Goal: Information Seeking & Learning: Learn about a topic

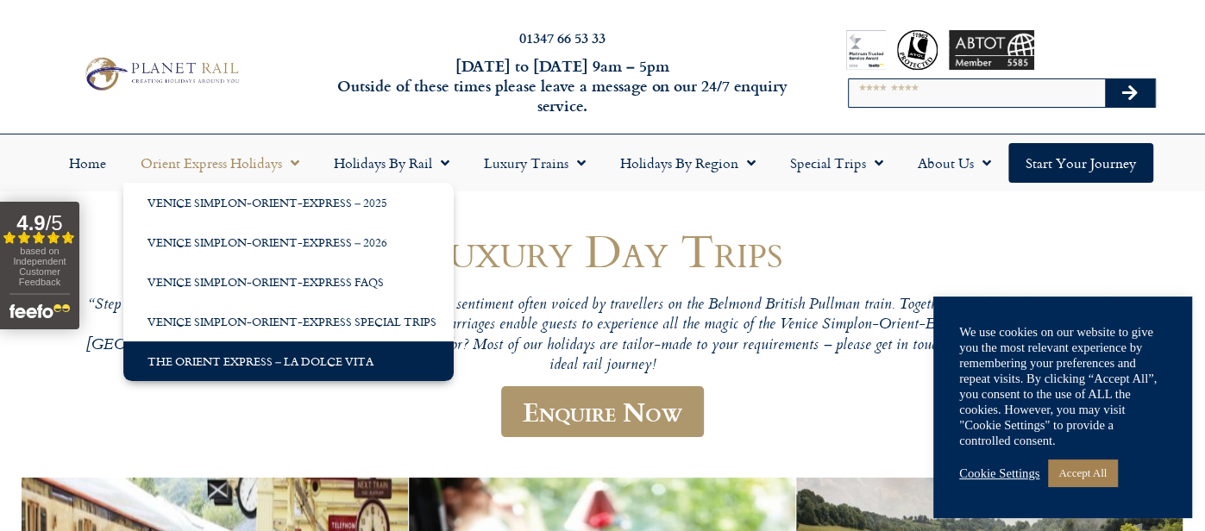
click at [276, 363] on link "The Orient Express – La Dolce Vita" at bounding box center [288, 362] width 330 height 40
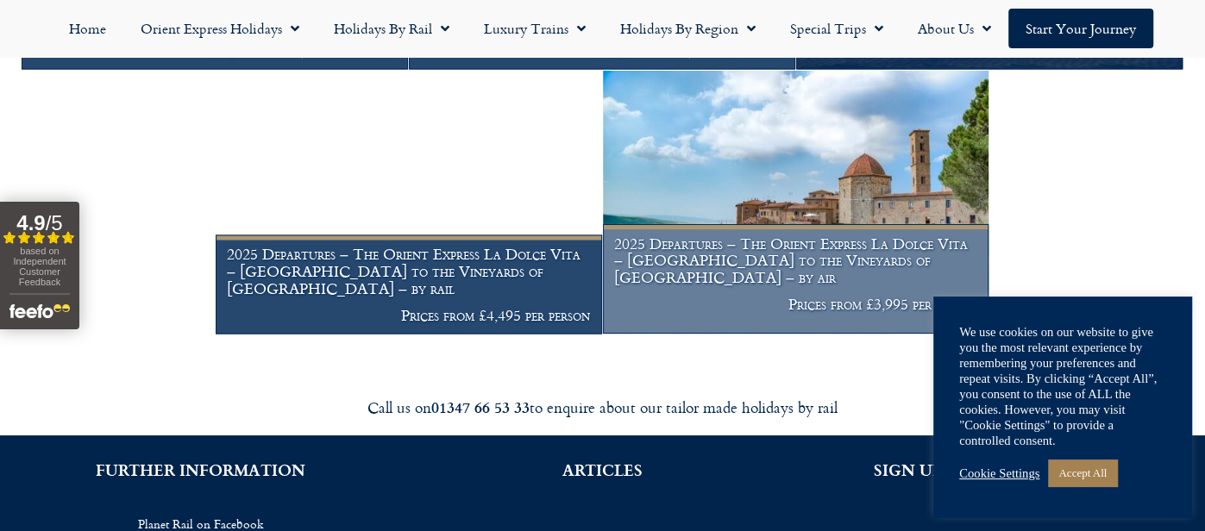
scroll to position [2165, 0]
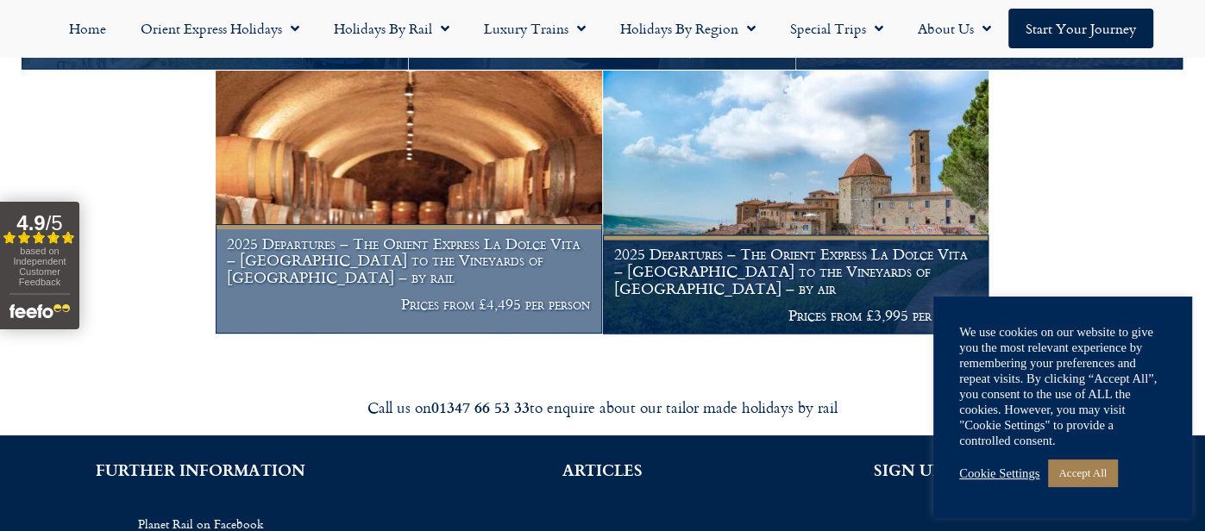
click at [412, 272] on h1 "2025 Departures – The Orient Express La Dolce Vita – Rome to the Vineyards of T…" at bounding box center [408, 261] width 363 height 51
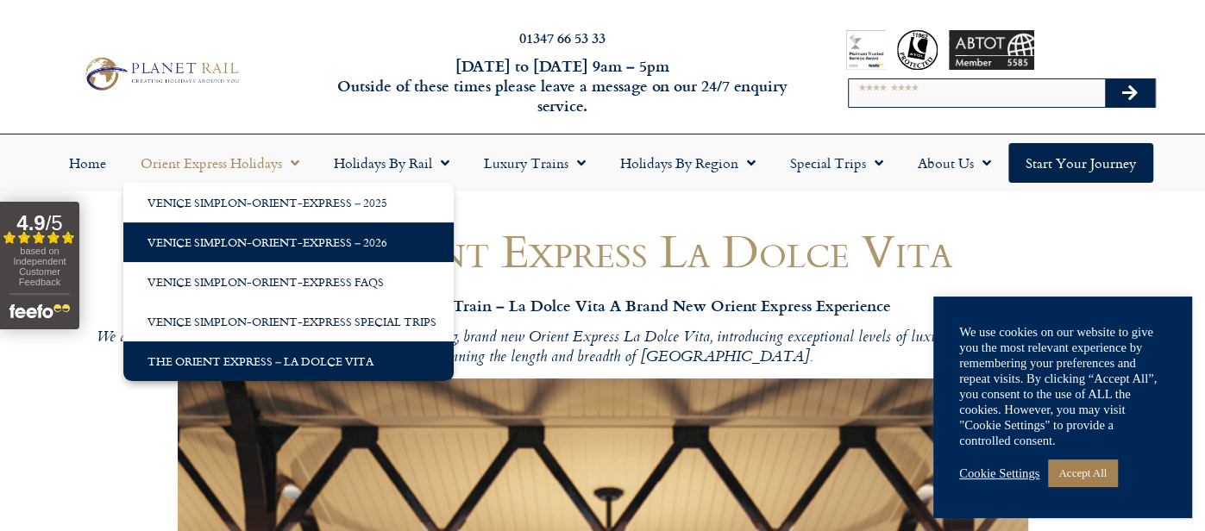
click at [279, 248] on link "Venice Simplon-Orient-Express – 2026" at bounding box center [288, 243] width 330 height 40
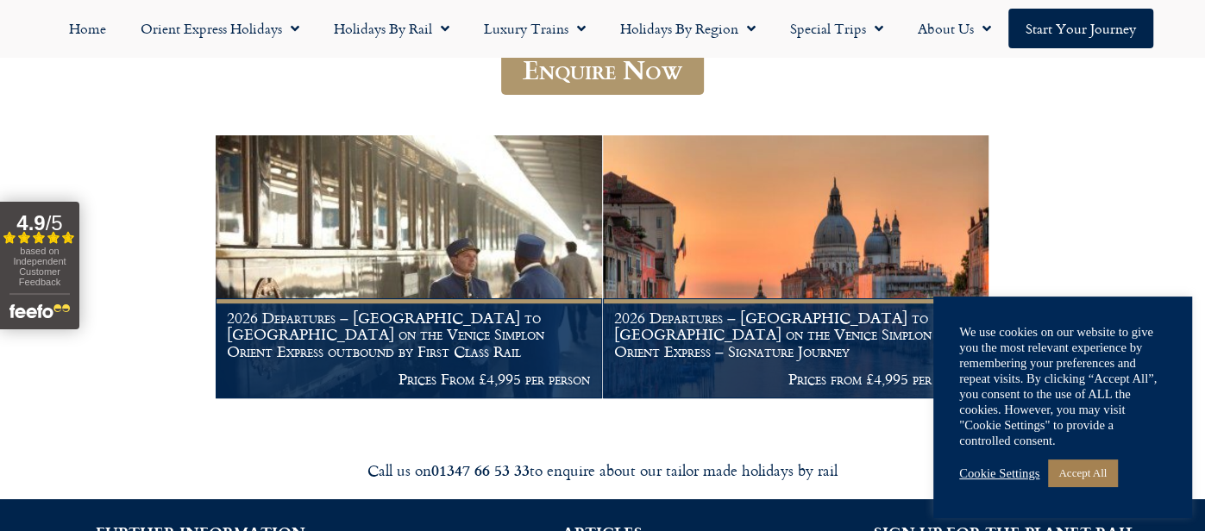
scroll to position [283, 0]
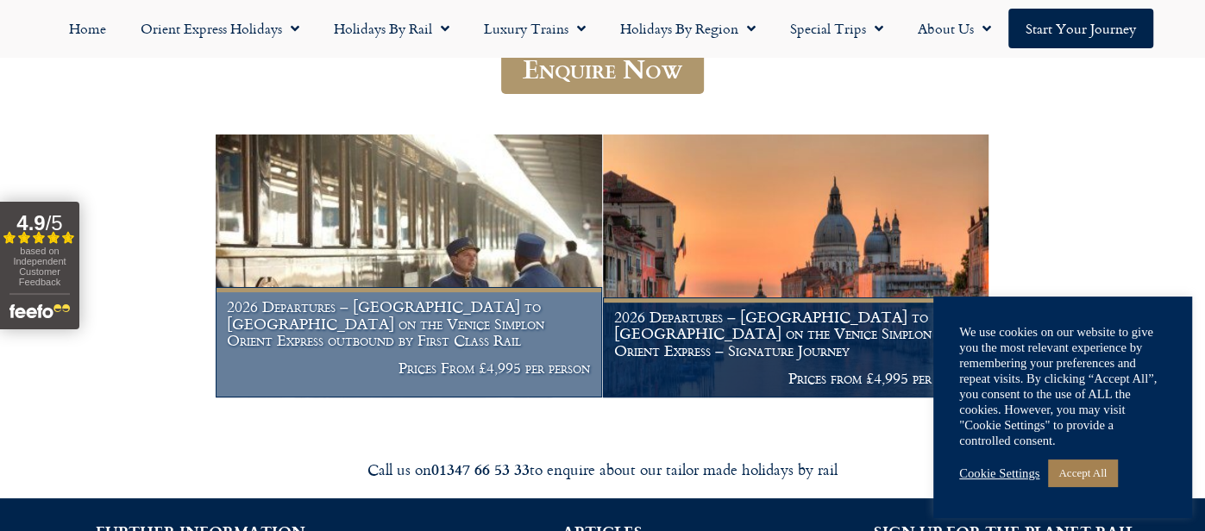
click at [405, 236] on img at bounding box center [409, 266] width 387 height 263
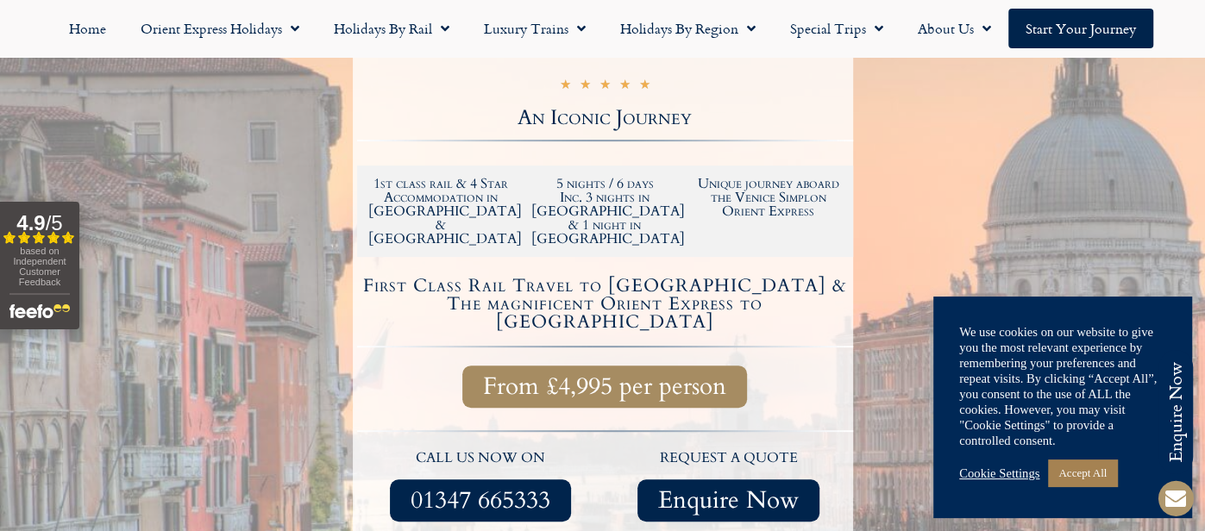
scroll to position [399, 0]
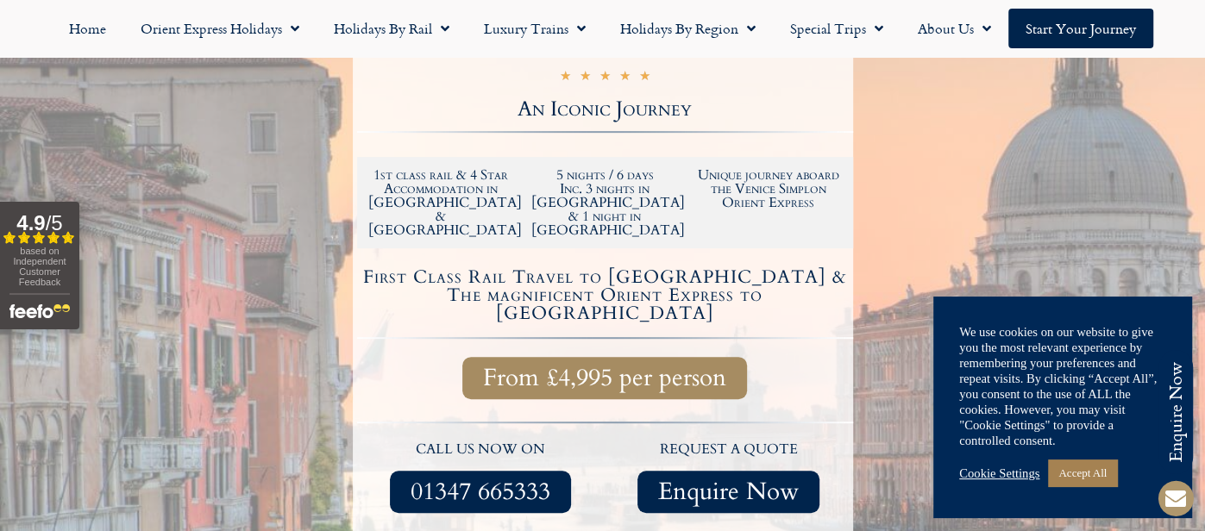
click at [612, 325] on div at bounding box center [605, 335] width 496 height 20
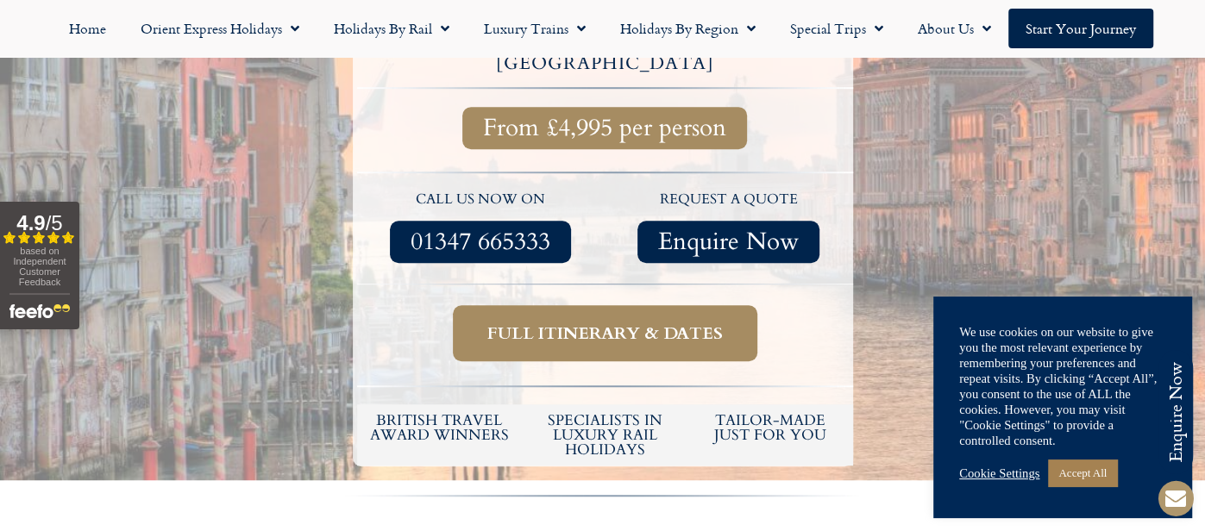
scroll to position [658, 0]
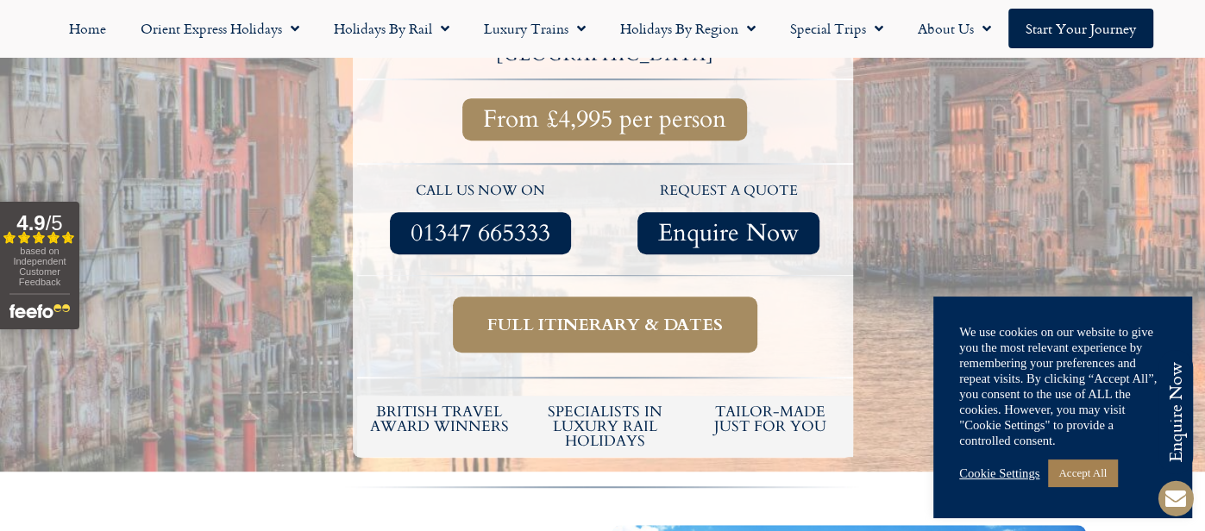
click at [613, 297] on link "Full itinerary & dates" at bounding box center [605, 325] width 305 height 56
click at [619, 314] on span "Full itinerary & dates" at bounding box center [605, 325] width 236 height 22
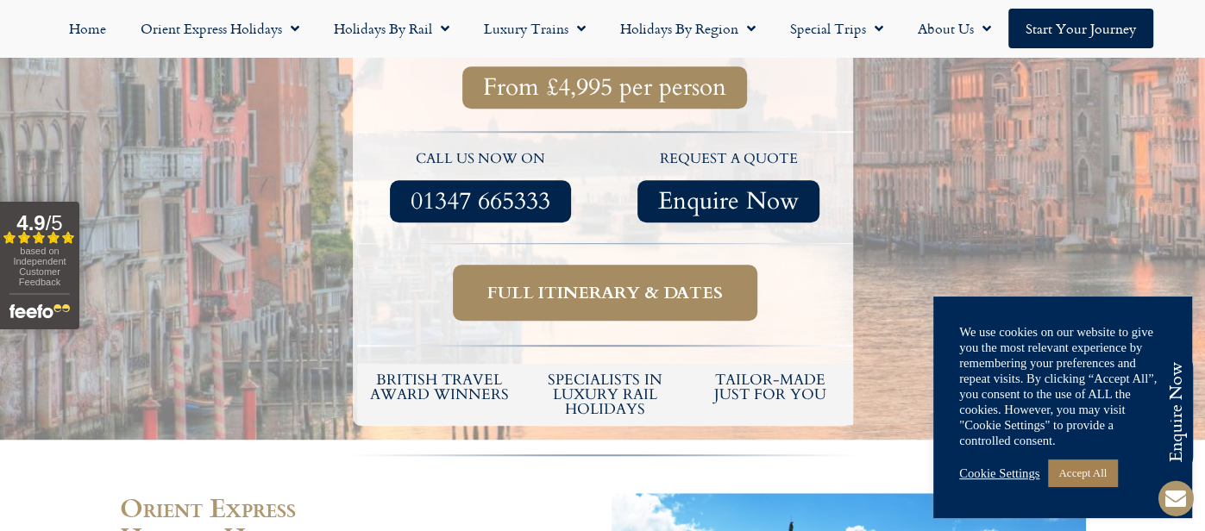
scroll to position [645, 0]
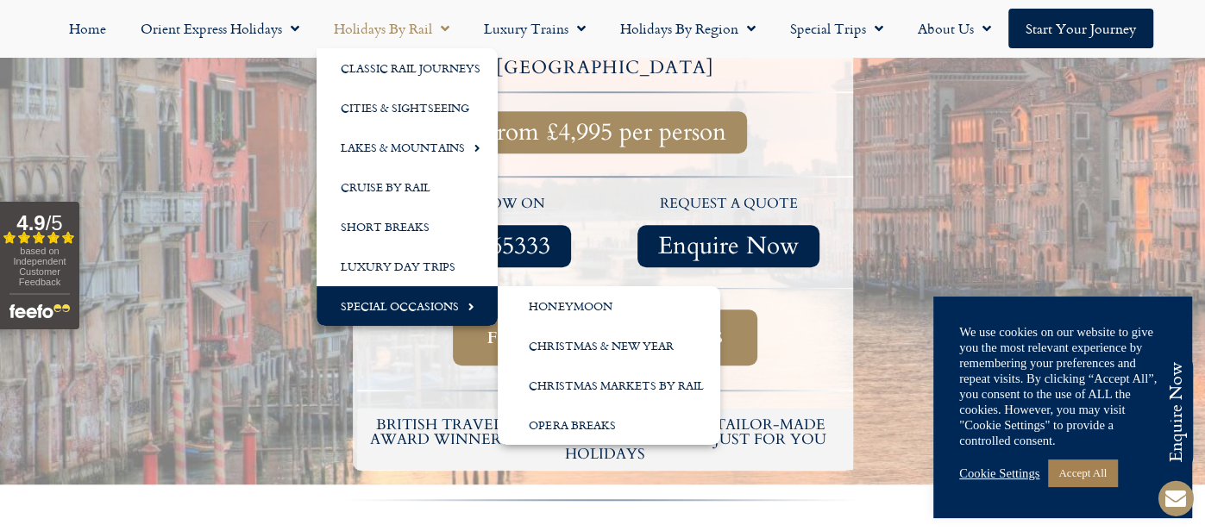
click at [412, 310] on link "Special Occasions" at bounding box center [407, 306] width 181 height 40
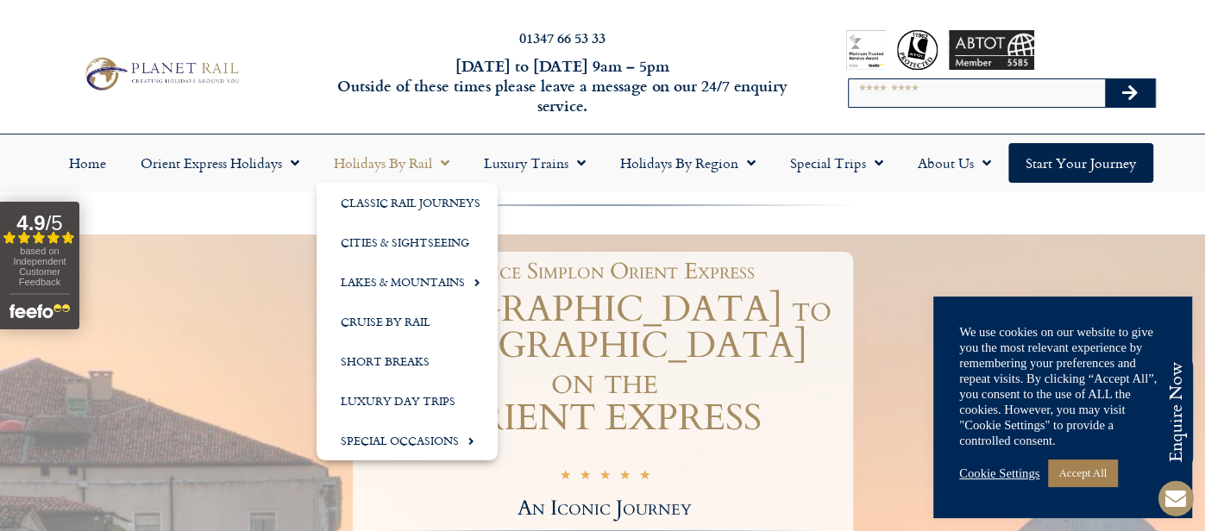
click at [449, 167] on span "Menu" at bounding box center [440, 163] width 17 height 31
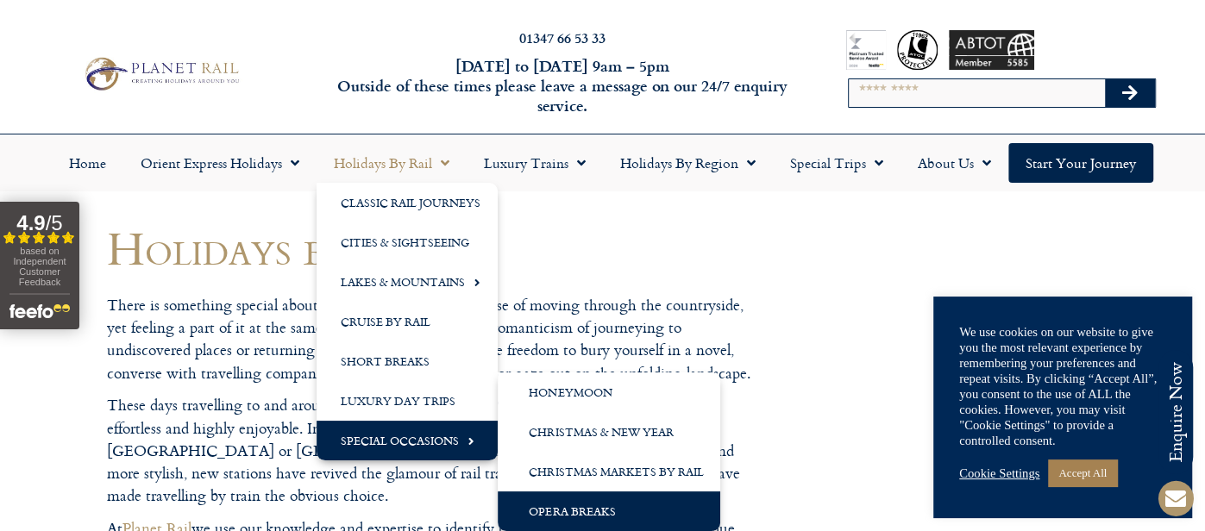
click at [543, 514] on link "Opera Breaks" at bounding box center [609, 512] width 223 height 40
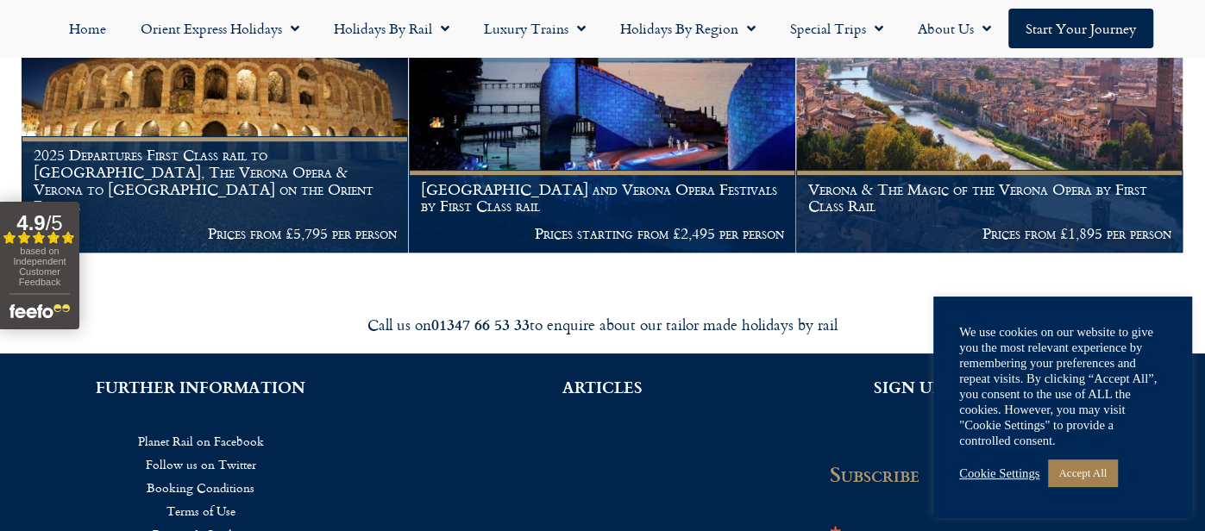
scroll to position [449, 0]
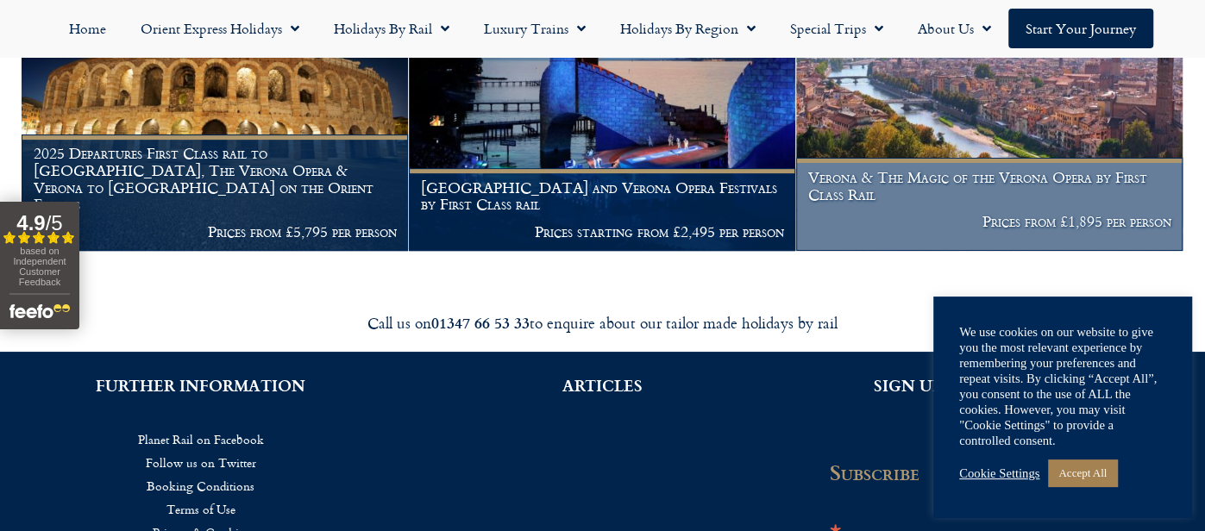
click at [841, 192] on h1 "Verona & The Magic of the Verona Opera by First Class Rail" at bounding box center [989, 186] width 363 height 34
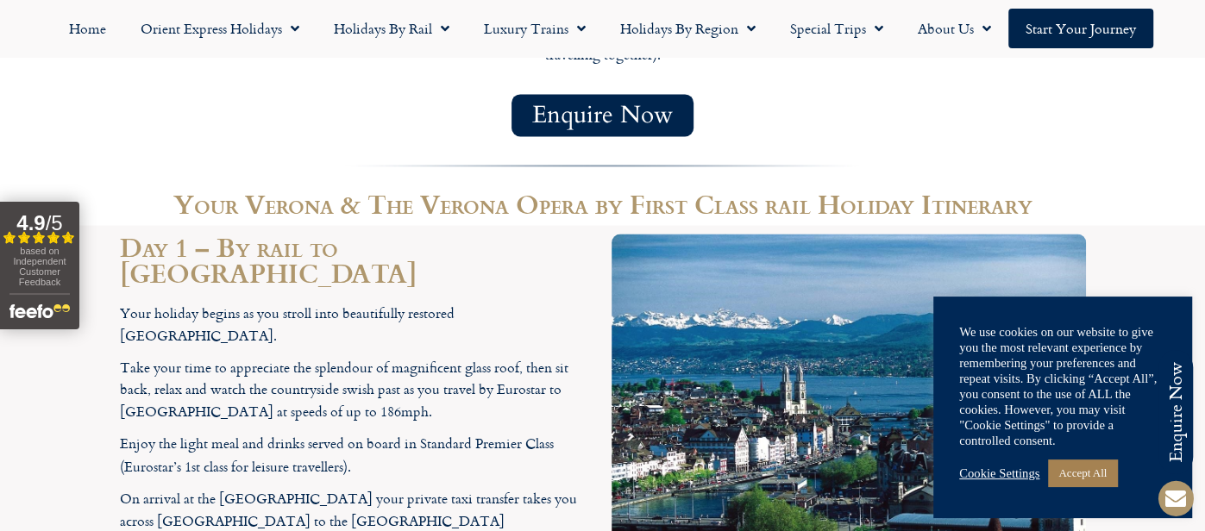
scroll to position [1690, 0]
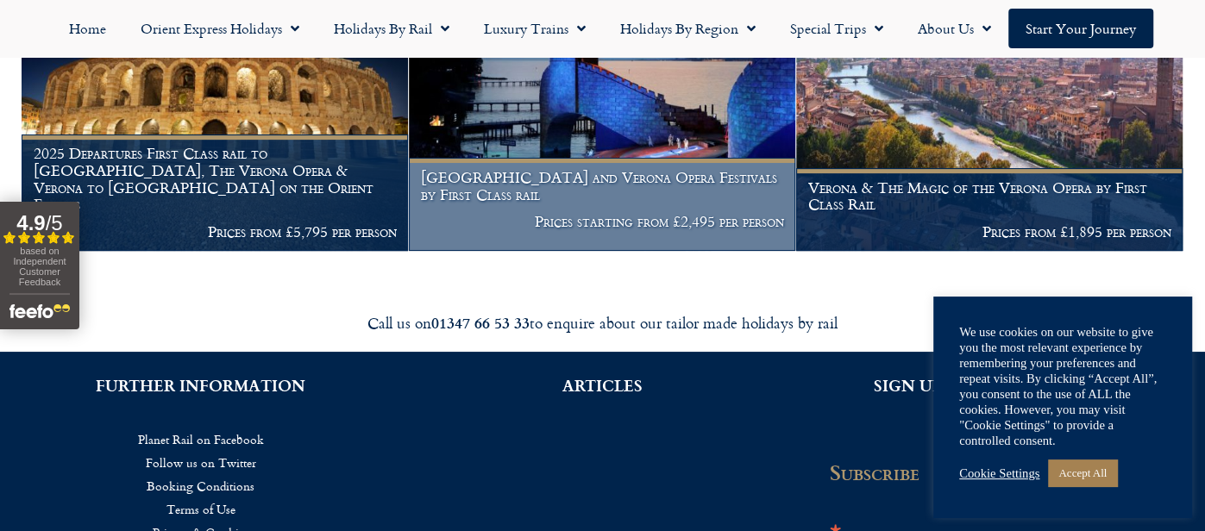
click at [563, 190] on h1 "[GEOGRAPHIC_DATA] and Verona Opera Festivals by First Class rail" at bounding box center [602, 186] width 363 height 34
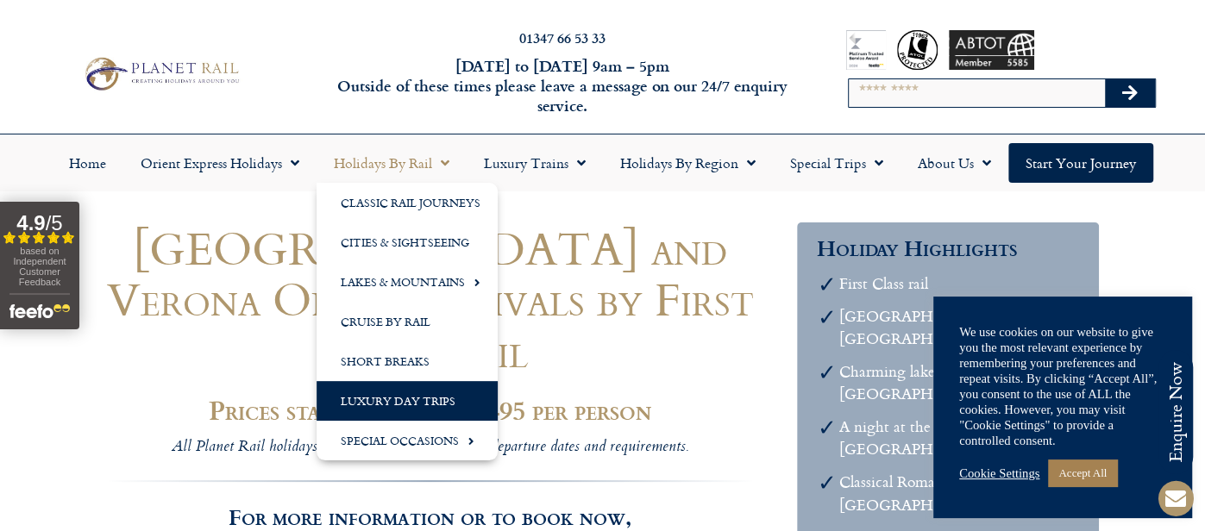
click at [415, 404] on link "Luxury Day Trips" at bounding box center [407, 401] width 181 height 40
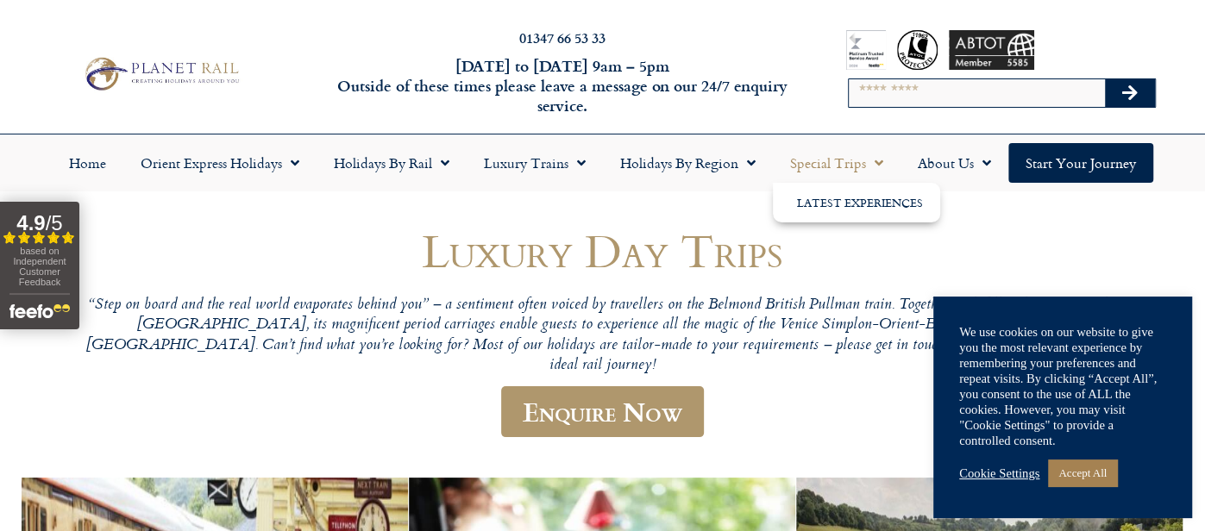
click at [877, 167] on span "Menu" at bounding box center [874, 163] width 17 height 31
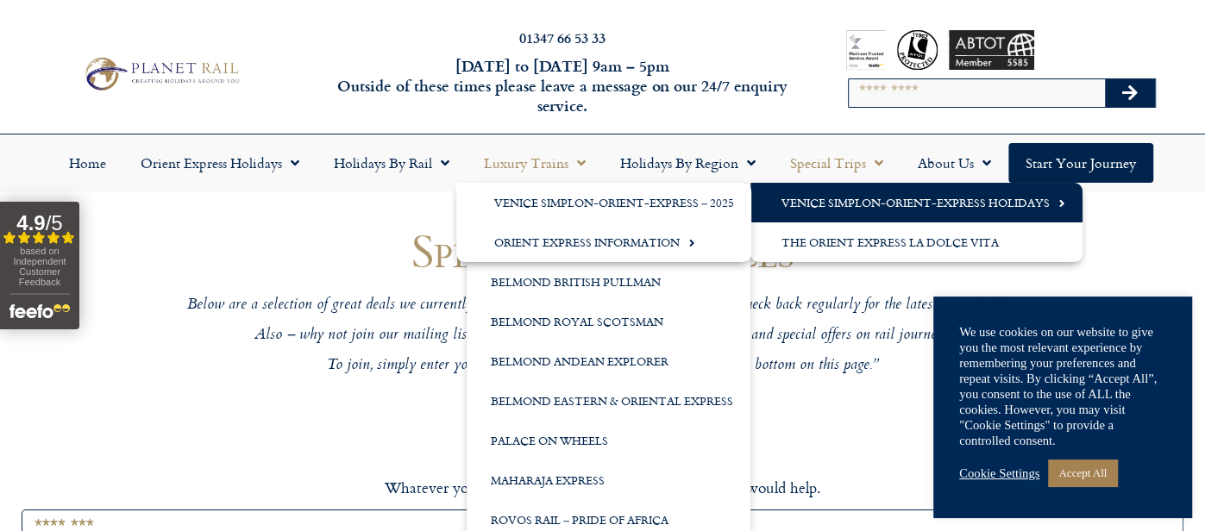
click at [803, 206] on link "Venice Simplon-Orient-Express Holidays" at bounding box center [917, 203] width 332 height 40
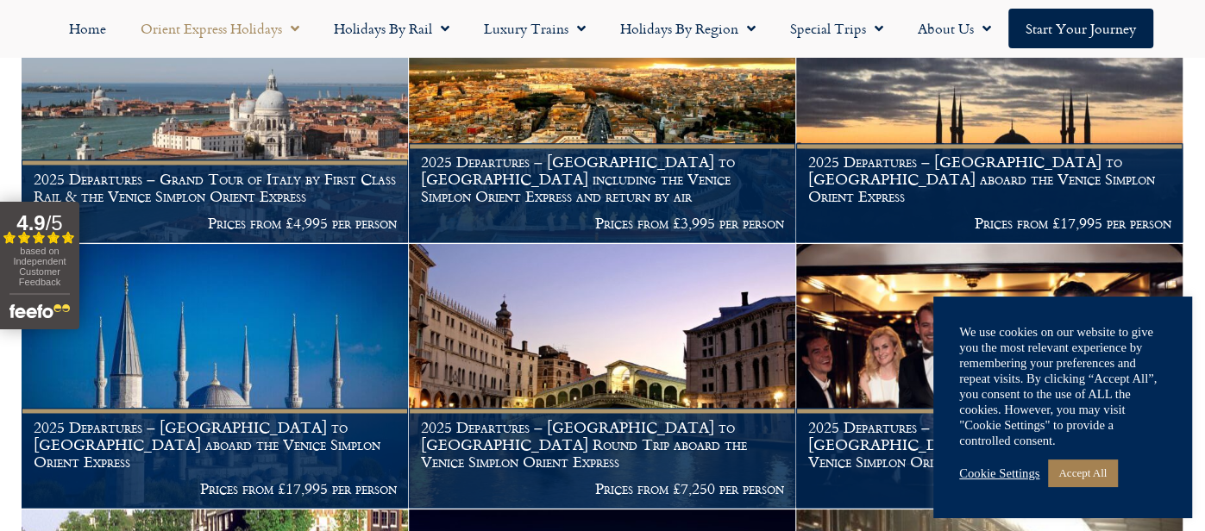
scroll to position [1763, 0]
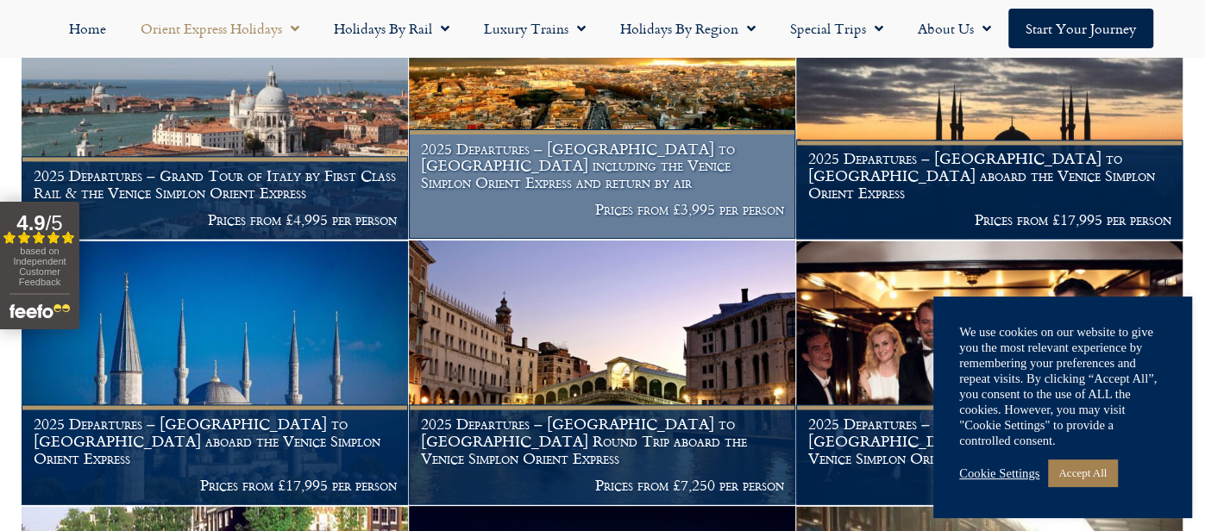
click at [662, 167] on h1 "2025 Departures – London to Rome including the Venice Simplon Orient Express an…" at bounding box center [602, 166] width 363 height 51
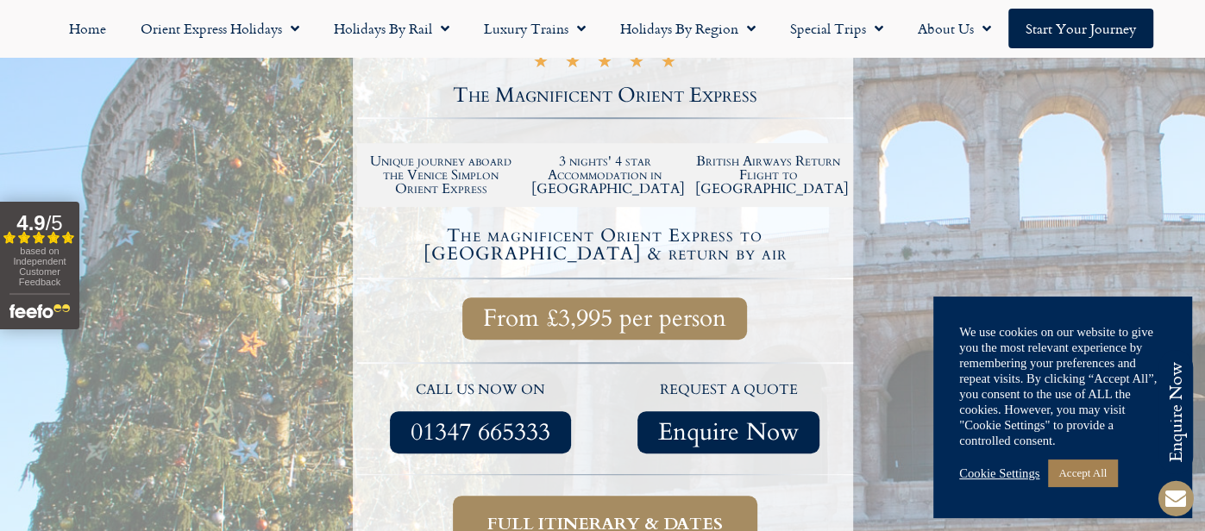
scroll to position [452, 0]
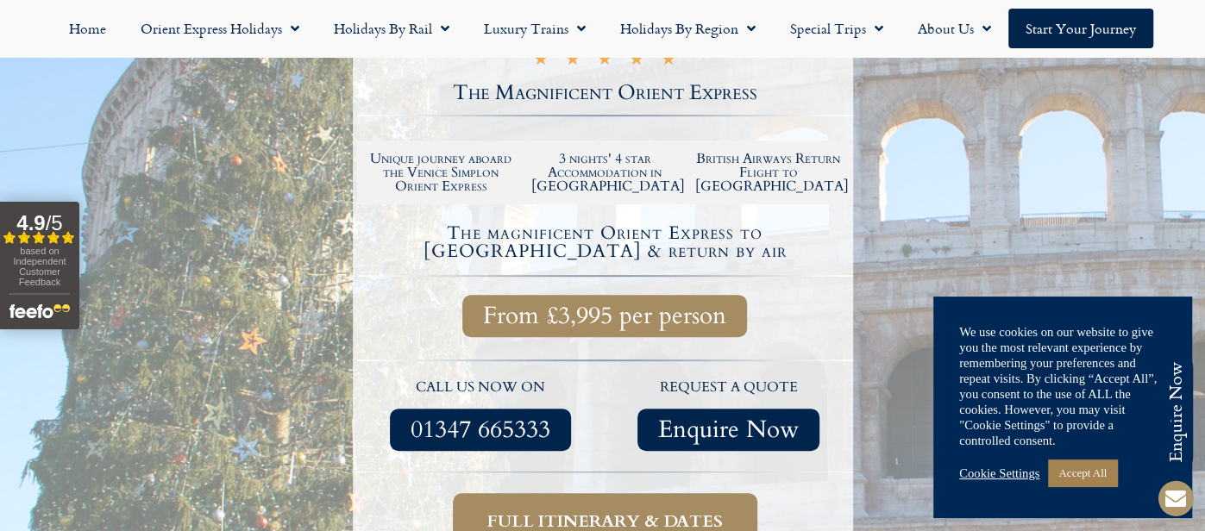
click at [509, 511] on span "Full itinerary & dates" at bounding box center [605, 522] width 236 height 22
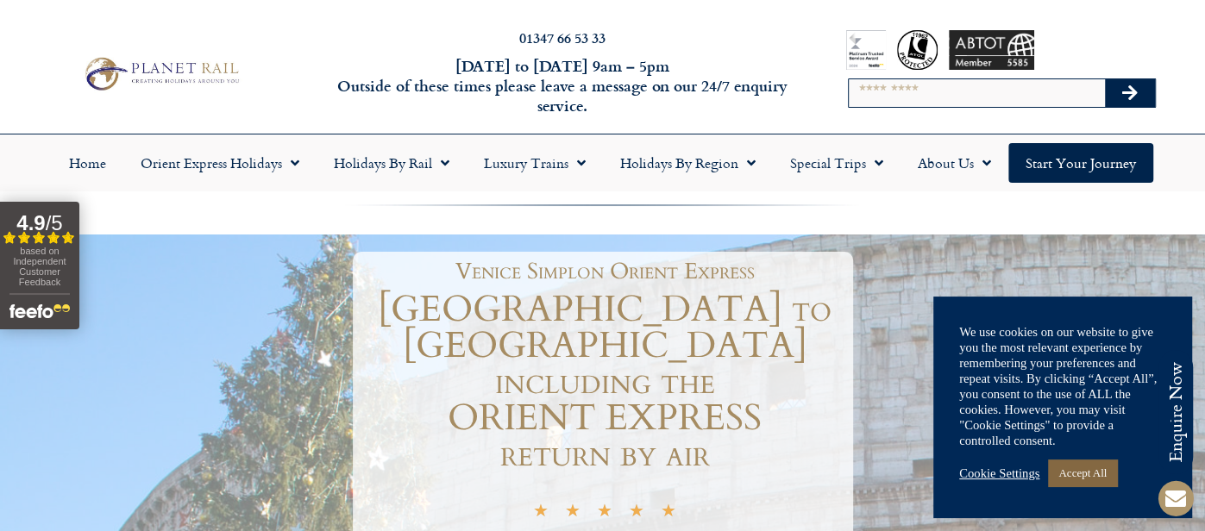
click at [1103, 472] on link "Accept All" at bounding box center [1082, 473] width 69 height 27
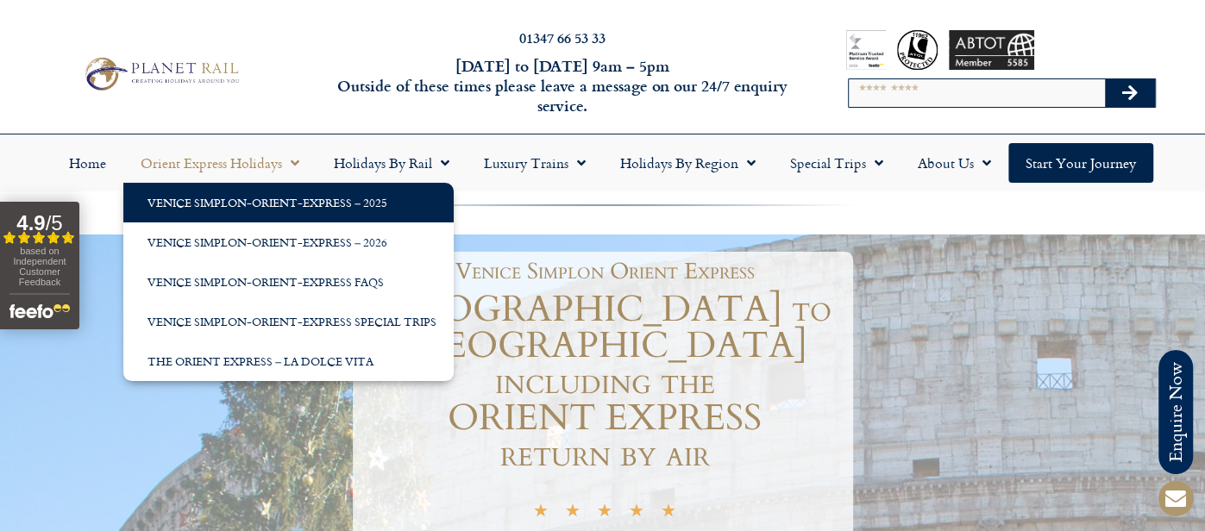
click at [293, 206] on link "Venice Simplon-Orient-Express – 2025" at bounding box center [288, 203] width 330 height 40
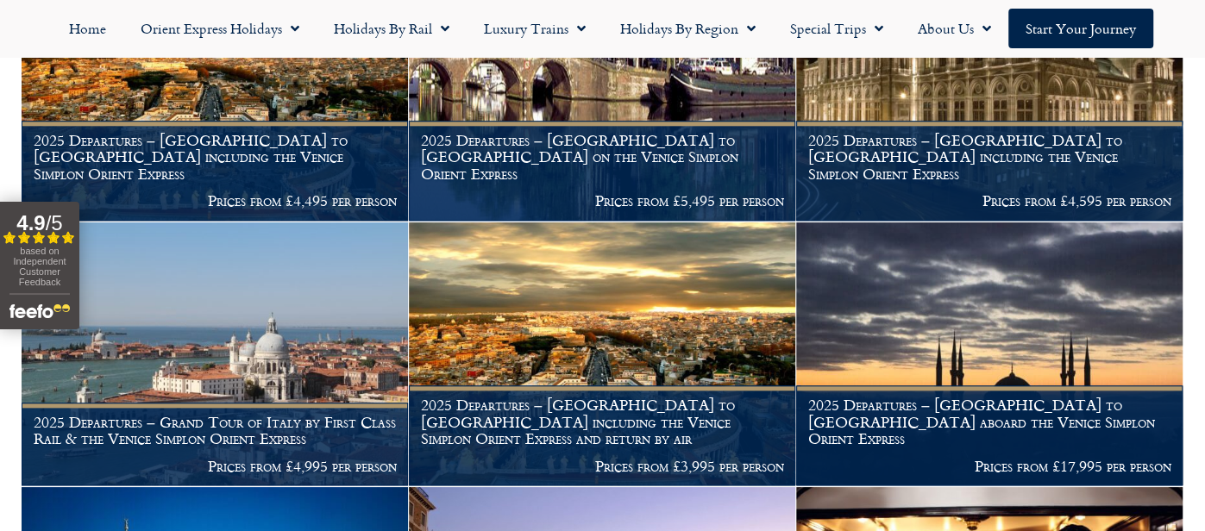
scroll to position [1258, 0]
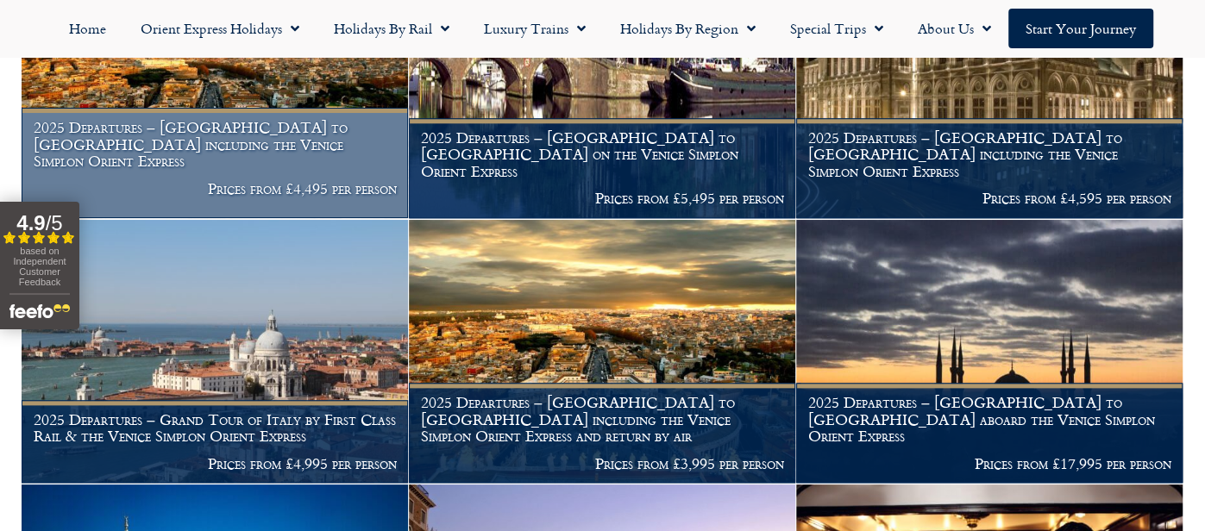
click at [229, 154] on h1 "2025 Departures – [GEOGRAPHIC_DATA] to [GEOGRAPHIC_DATA] including the Venice S…" at bounding box center [215, 144] width 363 height 51
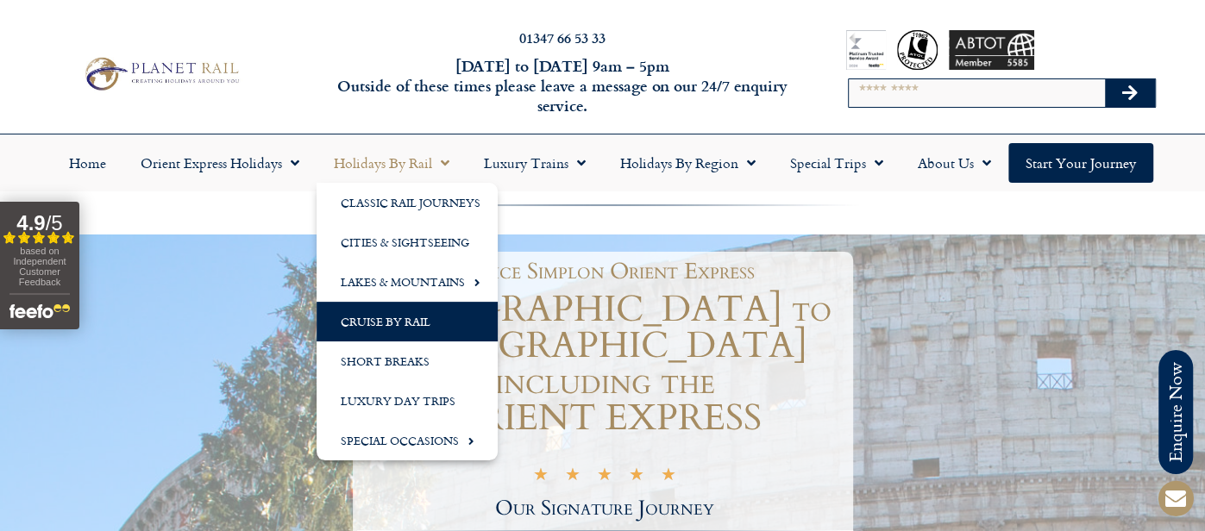
click at [410, 322] on link "Cruise by Rail" at bounding box center [407, 322] width 181 height 40
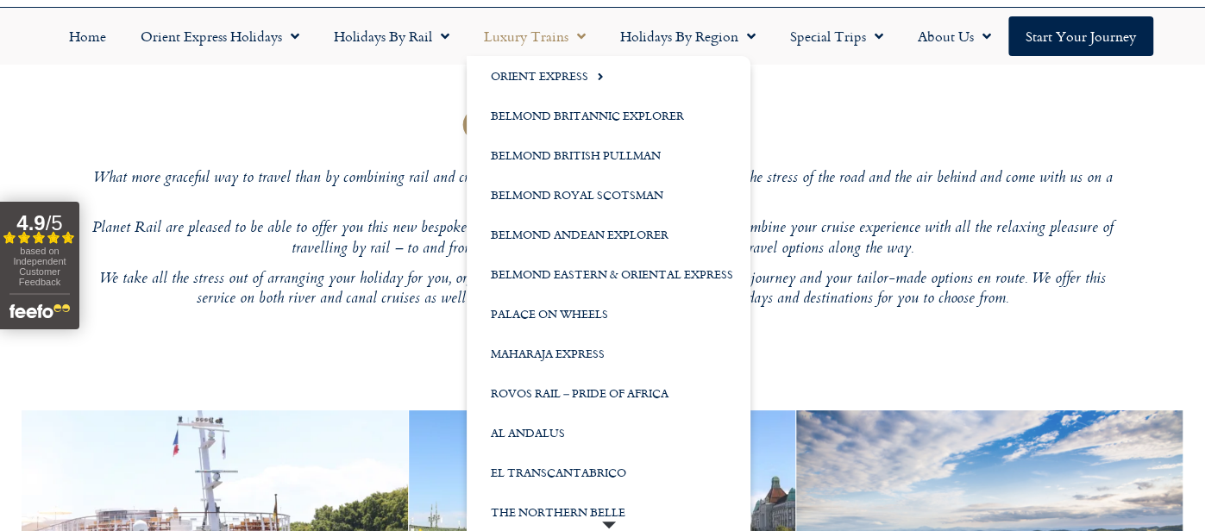
scroll to position [129, 0]
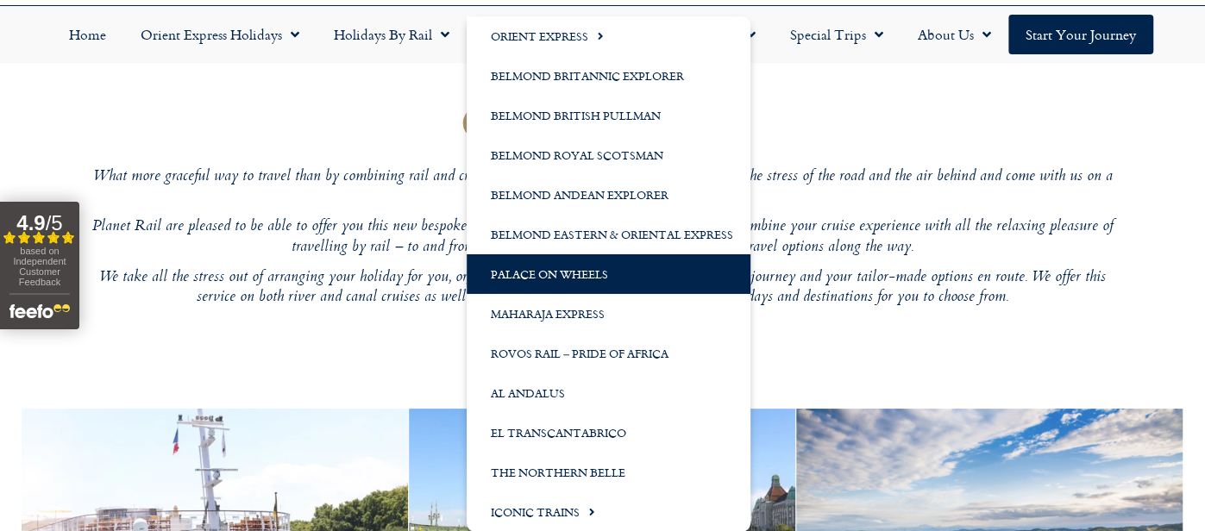
click at [527, 270] on link "Palace on Wheels" at bounding box center [609, 275] width 284 height 40
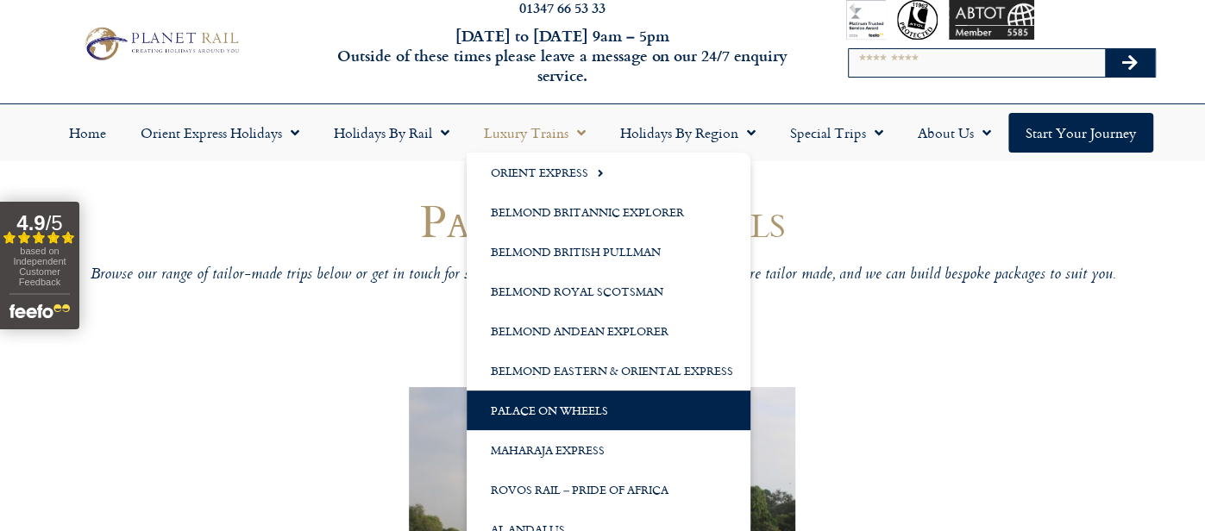
scroll to position [35, 0]
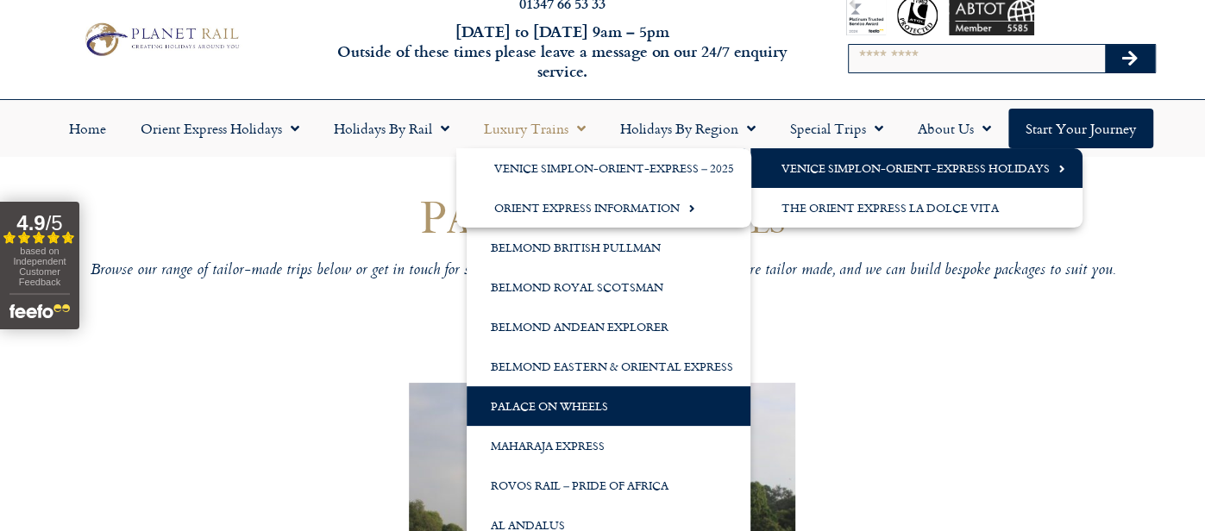
click at [827, 179] on link "Venice Simplon-Orient-Express Holidays" at bounding box center [917, 168] width 332 height 40
